Goal: Information Seeking & Learning: Understand process/instructions

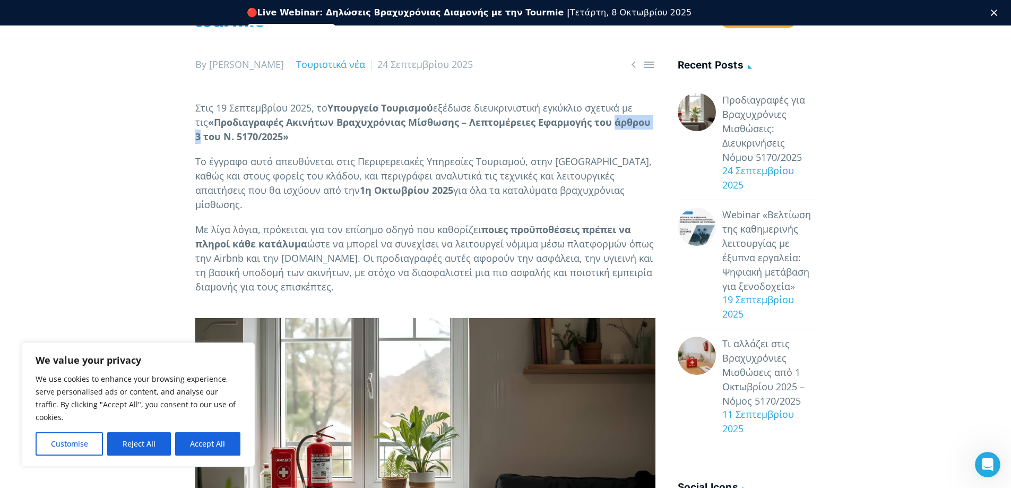
drag, startPoint x: 599, startPoint y: 95, endPoint x: 643, endPoint y: 127, distance: 55.4
click at [643, 127] on p "Στις 19 Σεπτεμβρίου 2025, το Υπουργείο Τουρισμού εξέδωσε διευκρινιστική εγκύκλι…" at bounding box center [425, 122] width 460 height 43
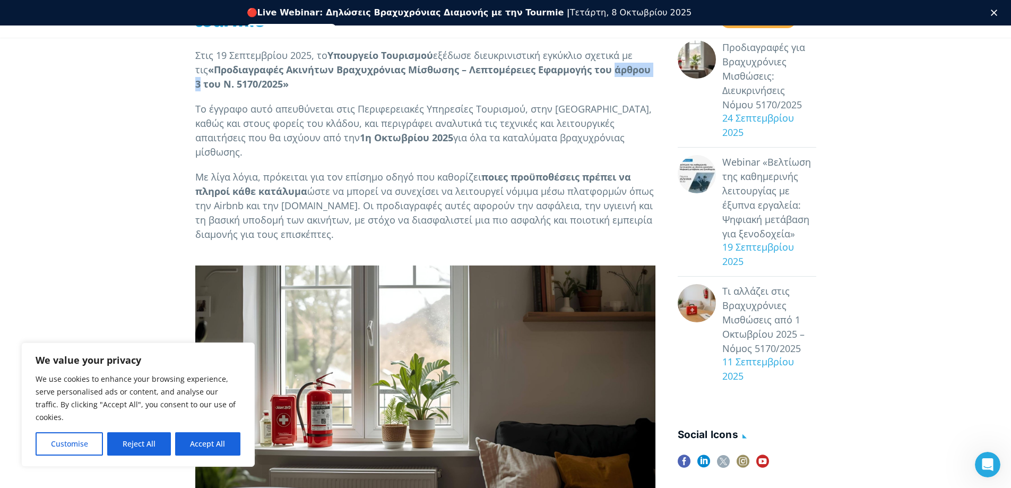
scroll to position [235, 0]
drag, startPoint x: 211, startPoint y: 436, endPoint x: 250, endPoint y: 425, distance: 40.7
click at [211, 436] on button "Accept All" at bounding box center [207, 443] width 65 height 23
checkbox input "true"
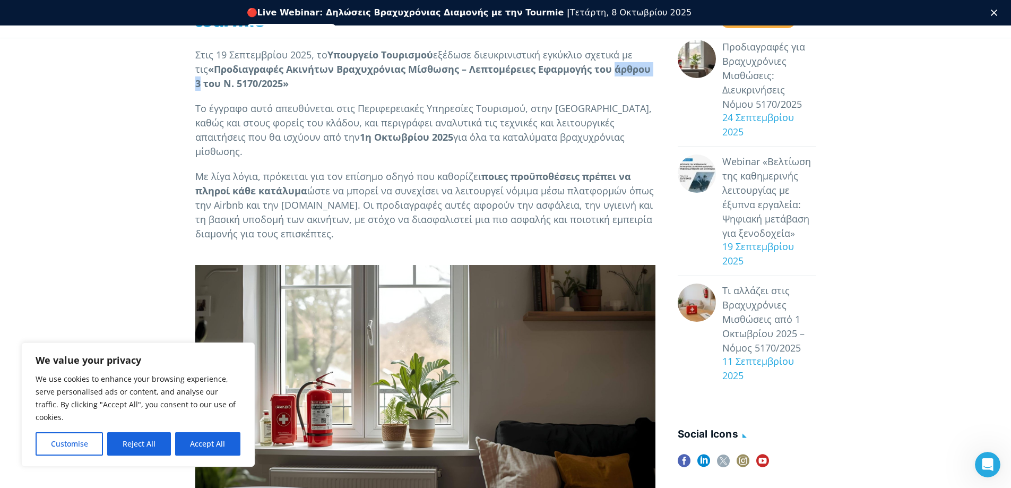
checkbox input "true"
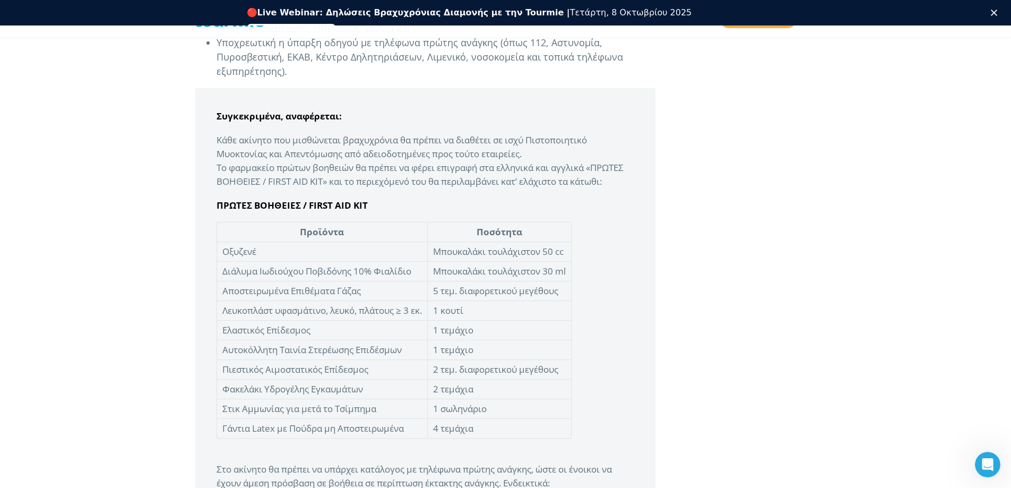
scroll to position [2323, 0]
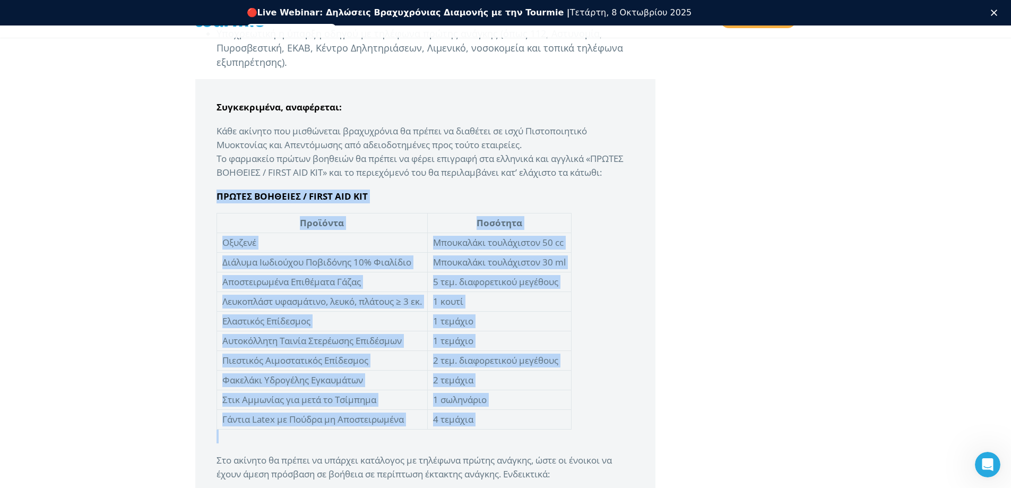
drag, startPoint x: 217, startPoint y: 193, endPoint x: 482, endPoint y: 423, distance: 351.2
click at [517, 433] on blockquote "Συγκεκριμένα, αναφέρεται: Κάθε ακίνητο που μισθώνεται βραχυχρόνια θα πρέπε…" at bounding box center [425, 447] width 460 height 736
copy blockquote "ΠΡΩΤΕΣ ΒΟΗΘΕΙΕΣ / FIRST AID KIT Προϊόντα Ποσότητα Οξυζενέ Μπουκαλάκι τουλάχιστο…"
click at [641, 303] on blockquote "Συγκεκριμένα, αναφέρεται: Κάθε ακίνητο που μισθώνεται βραχυχρόνια θα πρέπε…" at bounding box center [425, 447] width 460 height 736
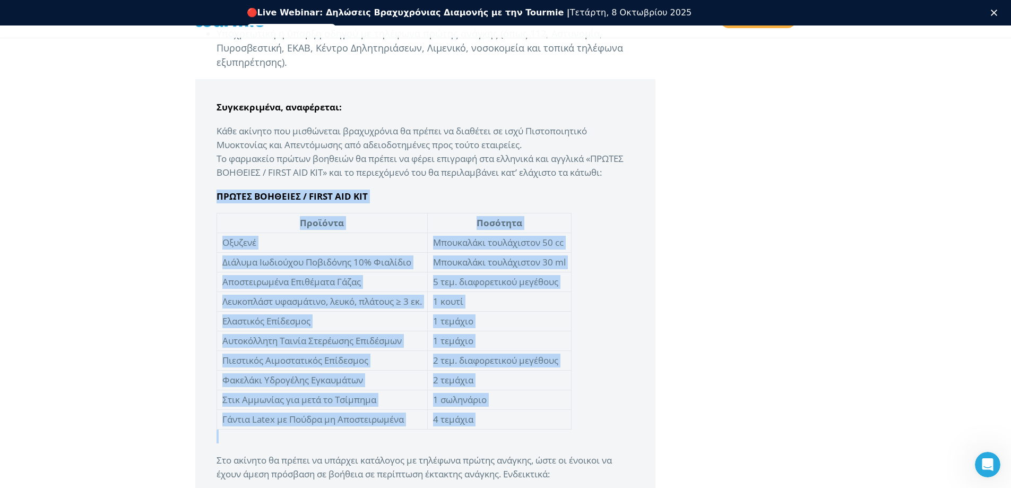
click at [629, 347] on blockquote "Συγκεκριμένα, αναφέρεται: Κάθε ακίνητο που μισθώνεται βραχυχρόνια θα πρέπε…" at bounding box center [425, 447] width 460 height 736
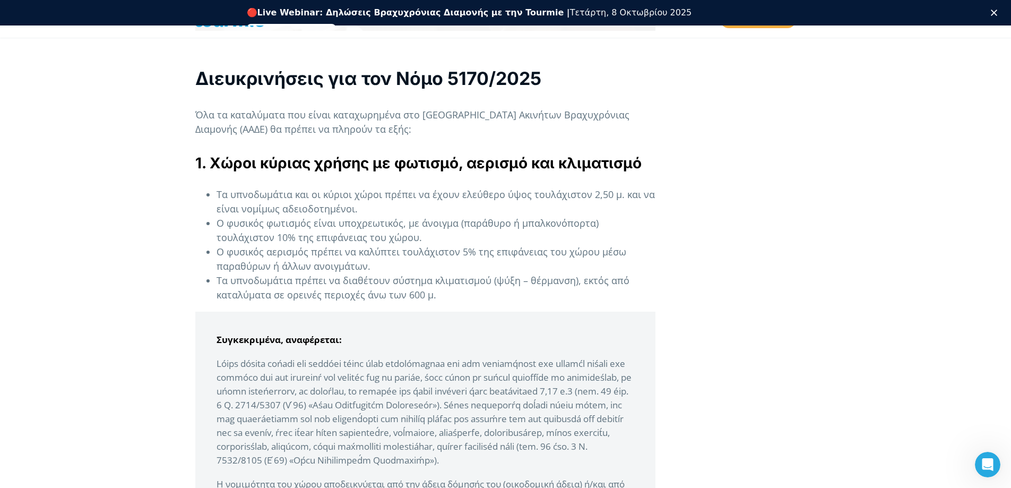
scroll to position [663, 0]
